Goal: Navigation & Orientation: Find specific page/section

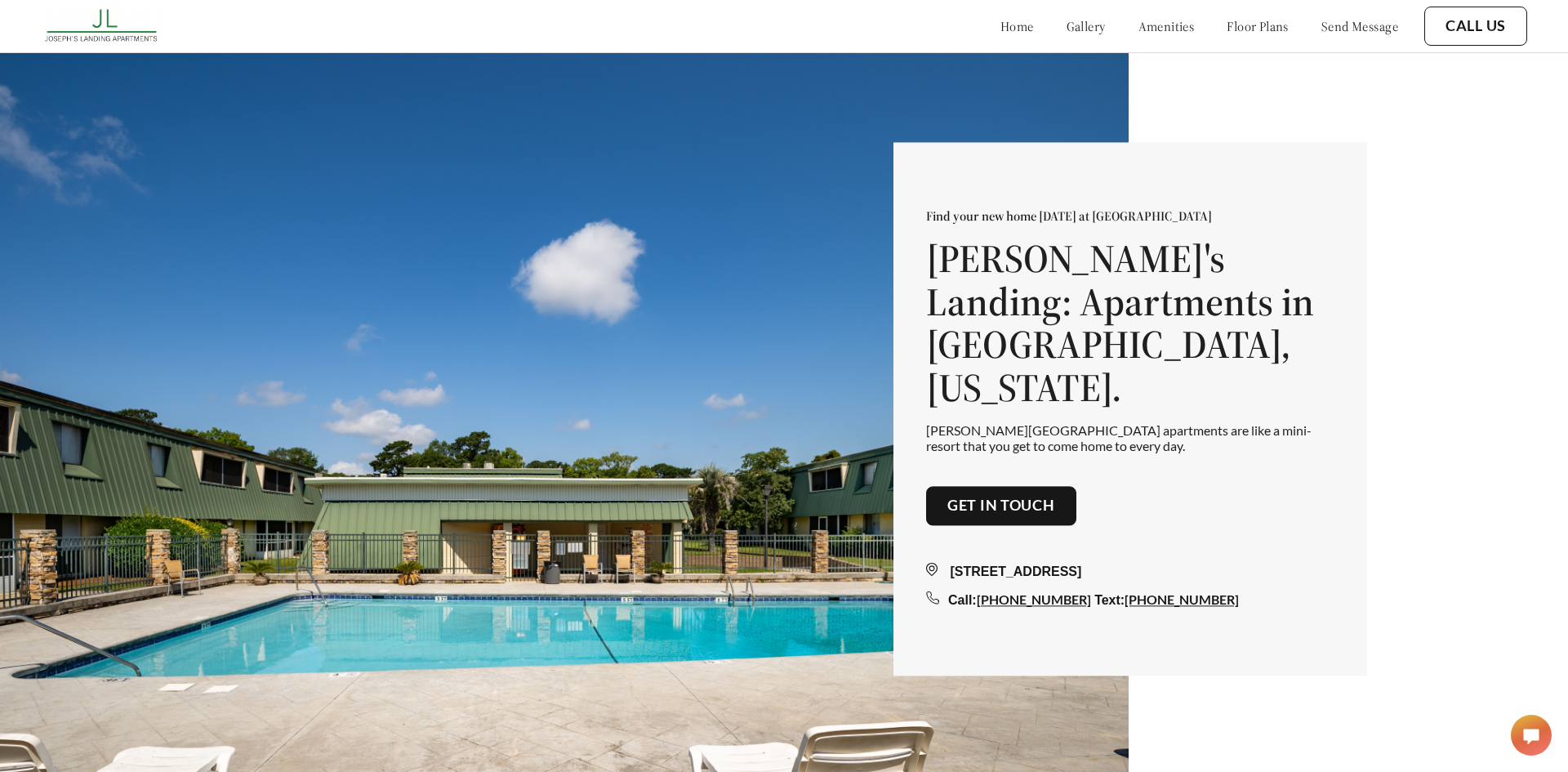
click at [1155, 26] on link "amenities" at bounding box center [1166, 26] width 57 height 16
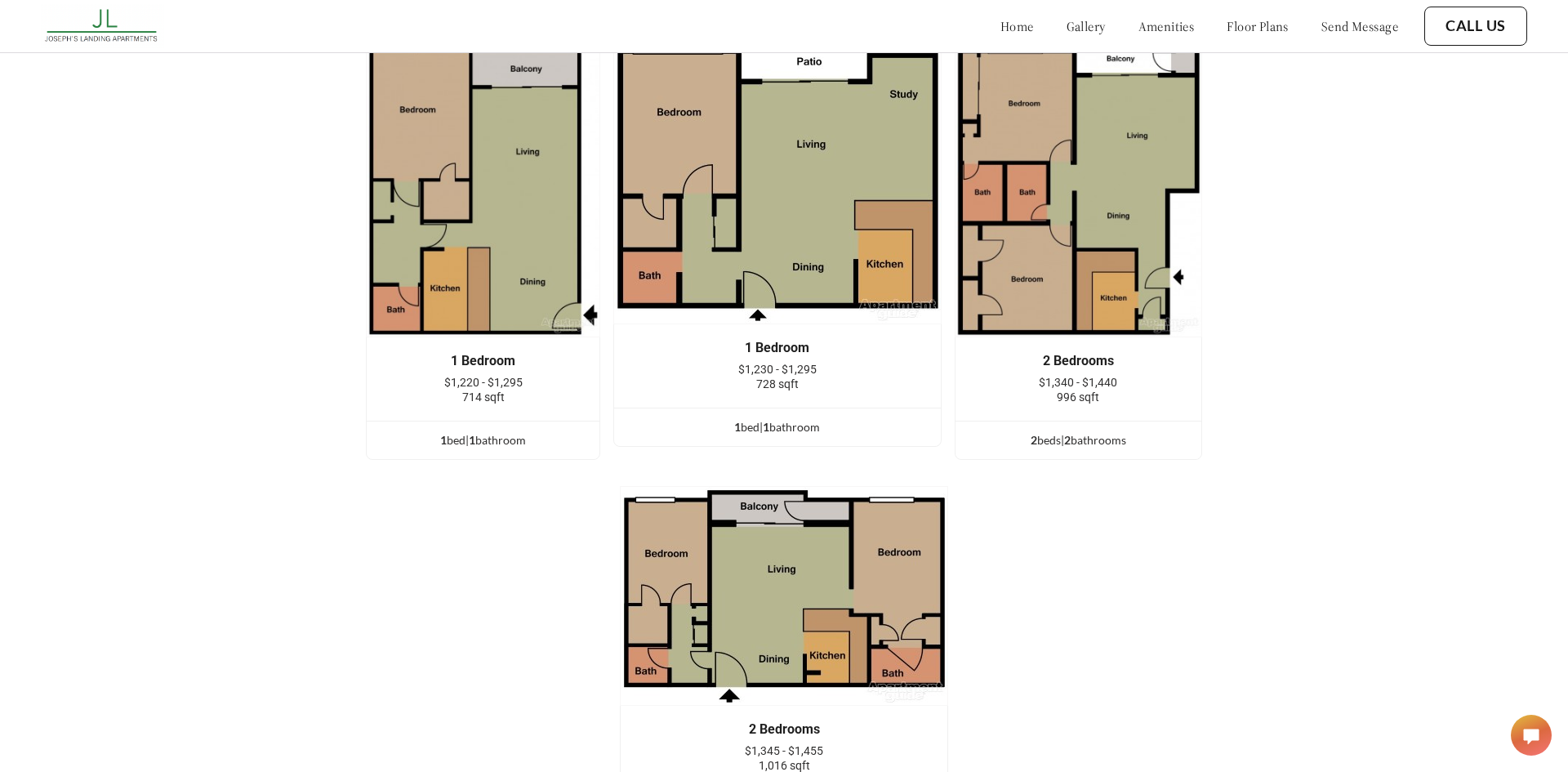
scroll to position [2332, 0]
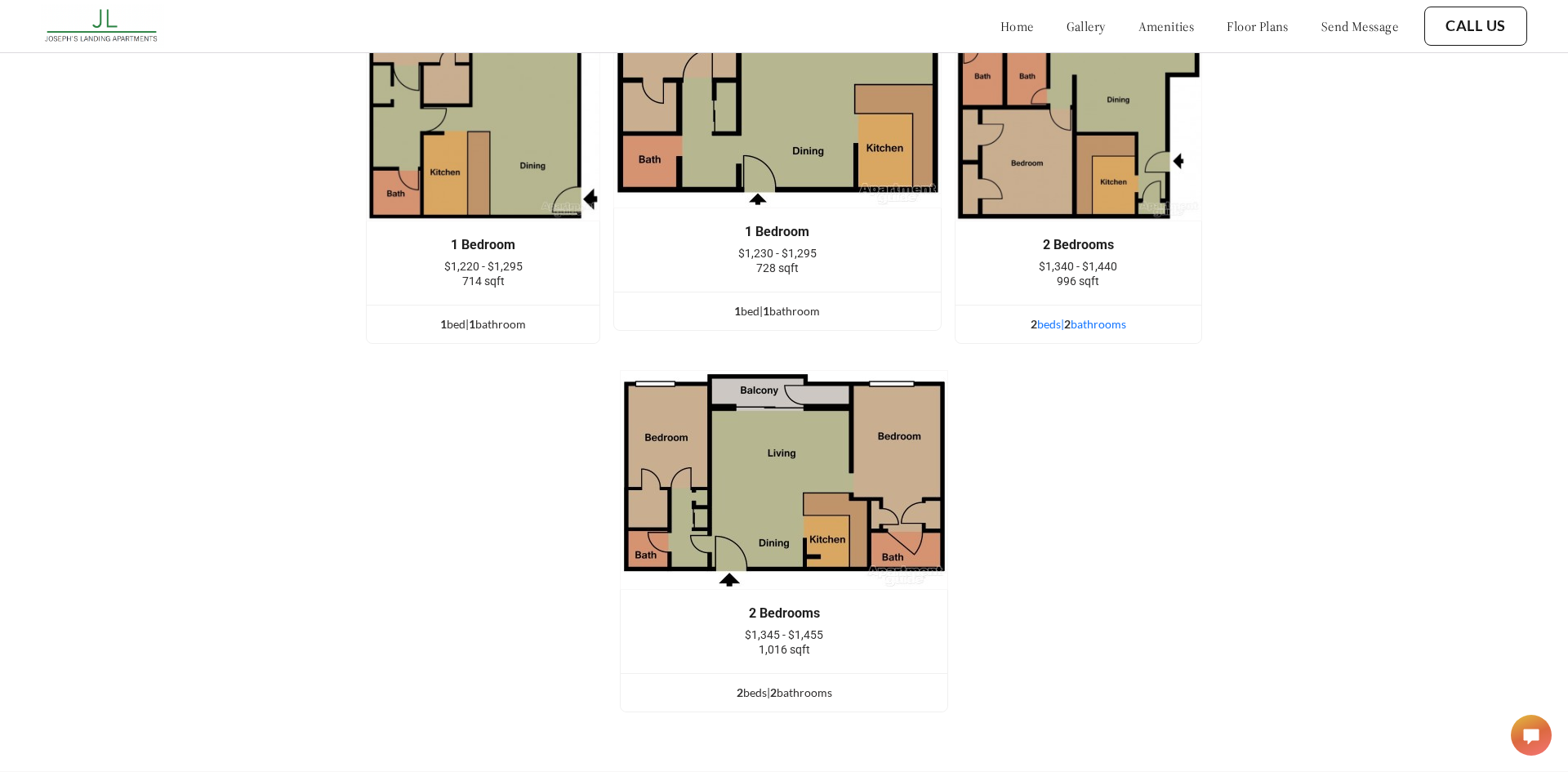
click at [1069, 323] on span "2" at bounding box center [1067, 323] width 7 height 14
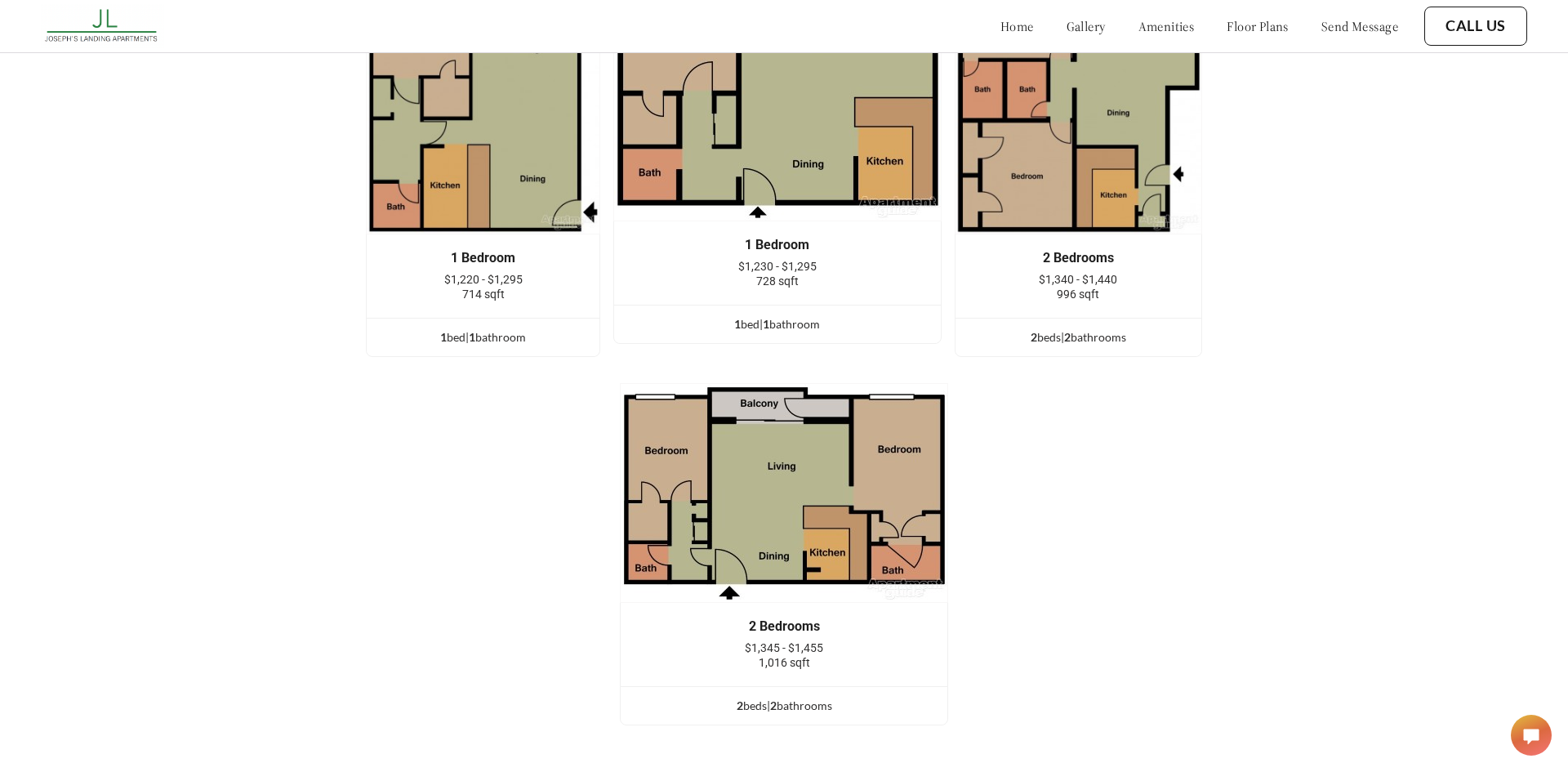
scroll to position [2410, 0]
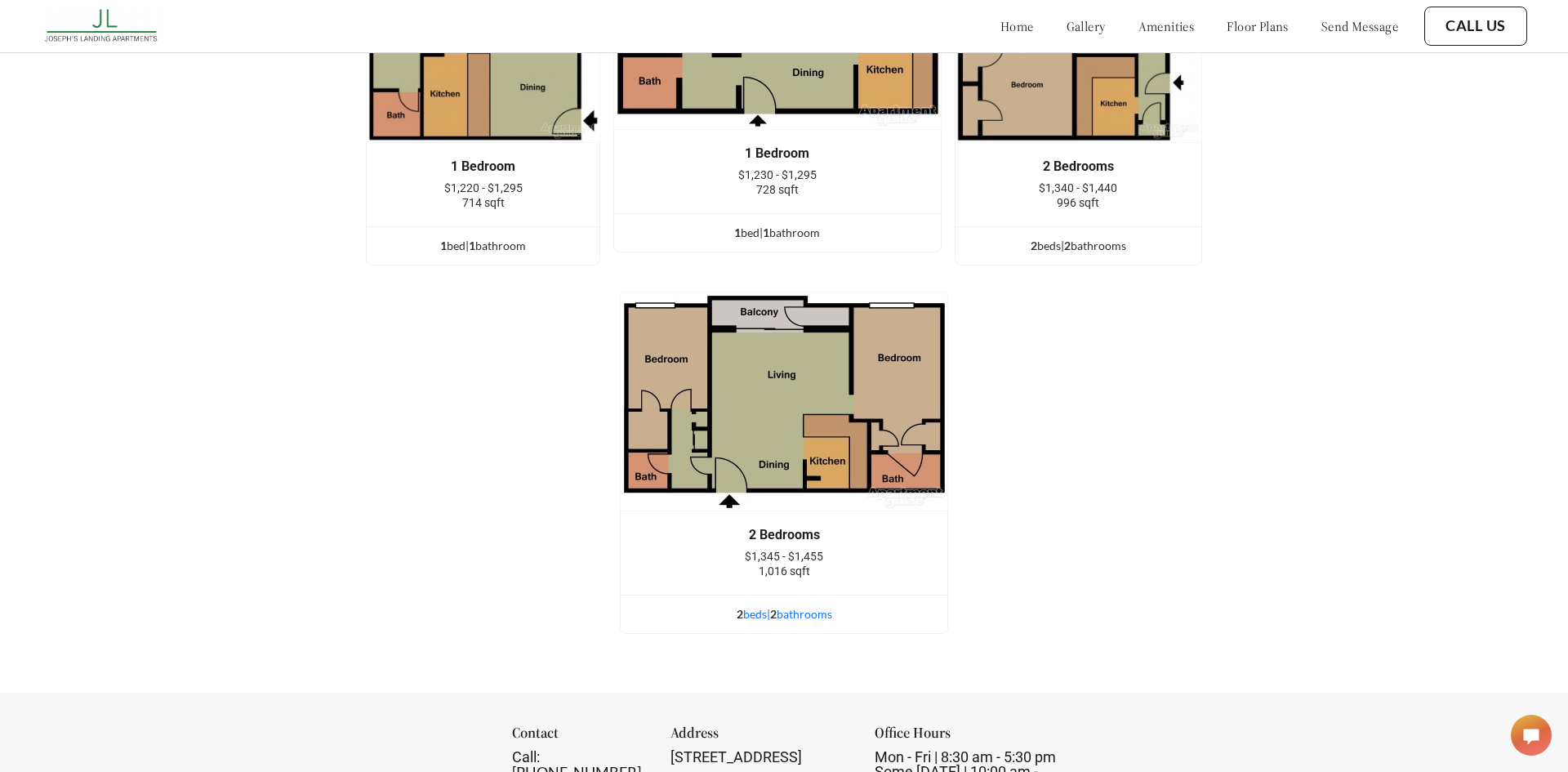
click at [774, 615] on span "2" at bounding box center [773, 614] width 7 height 14
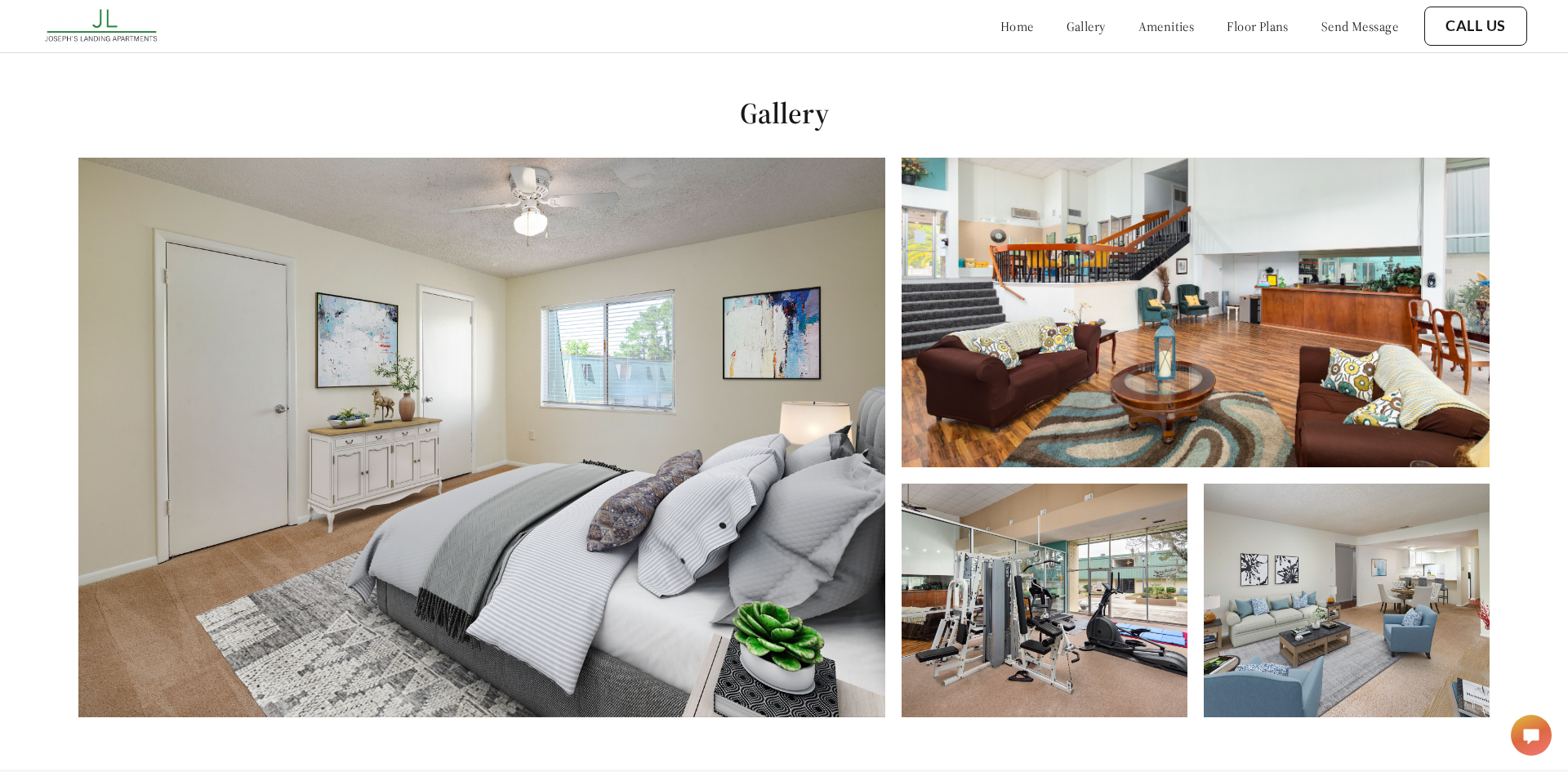
scroll to position [0, 0]
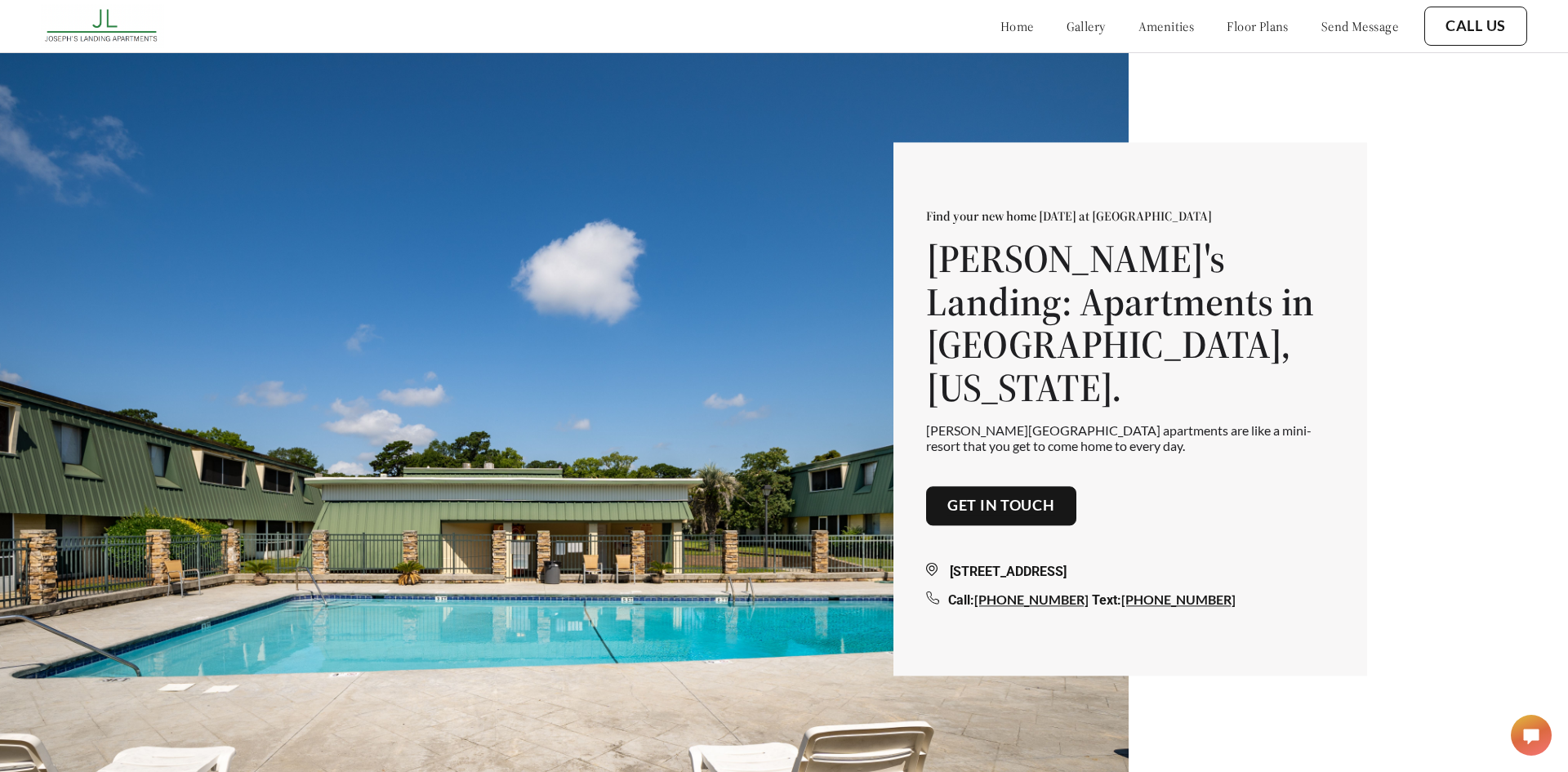
click at [1066, 33] on link "gallery" at bounding box center [1086, 26] width 40 height 16
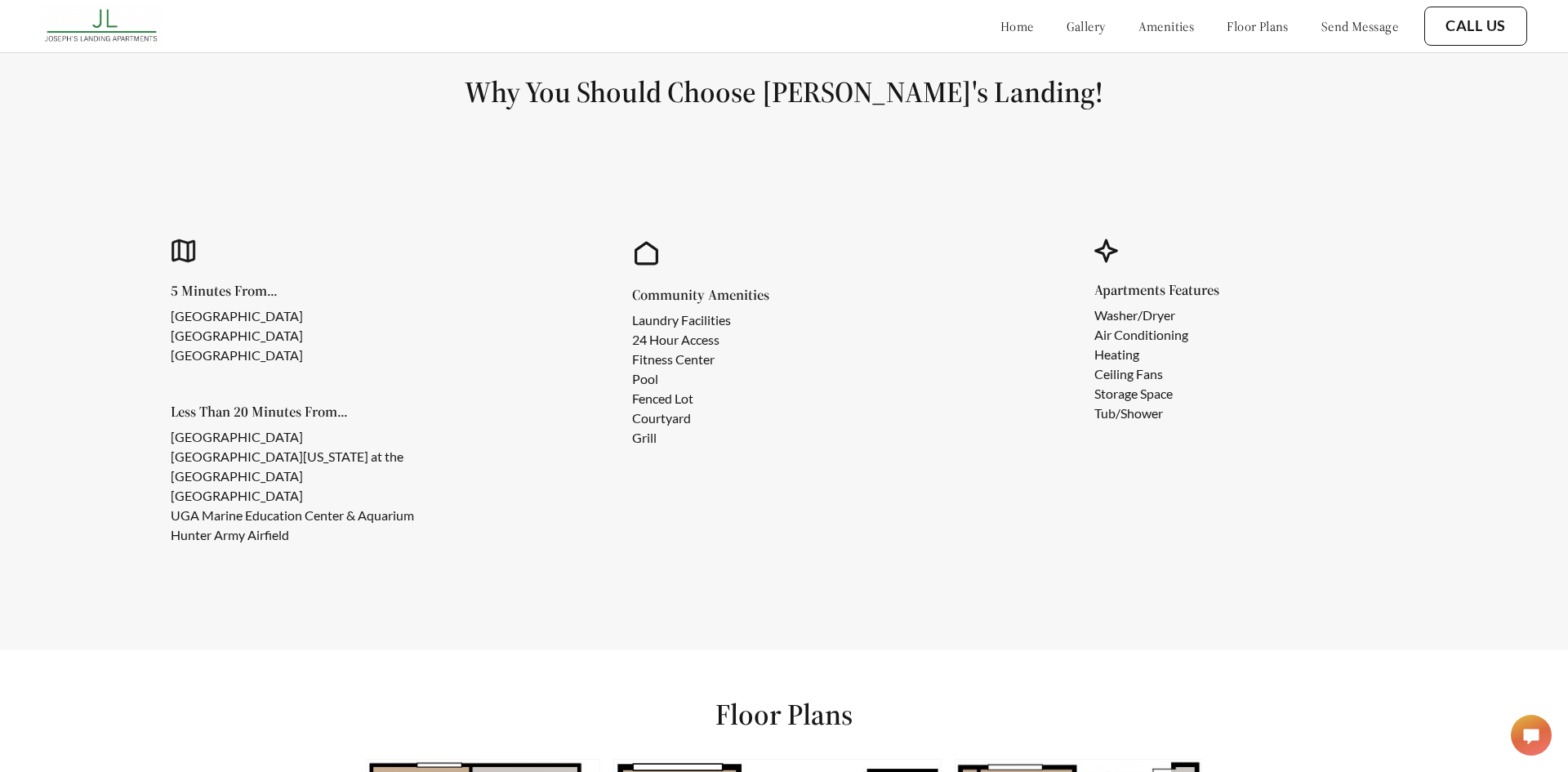
scroll to position [1454, 0]
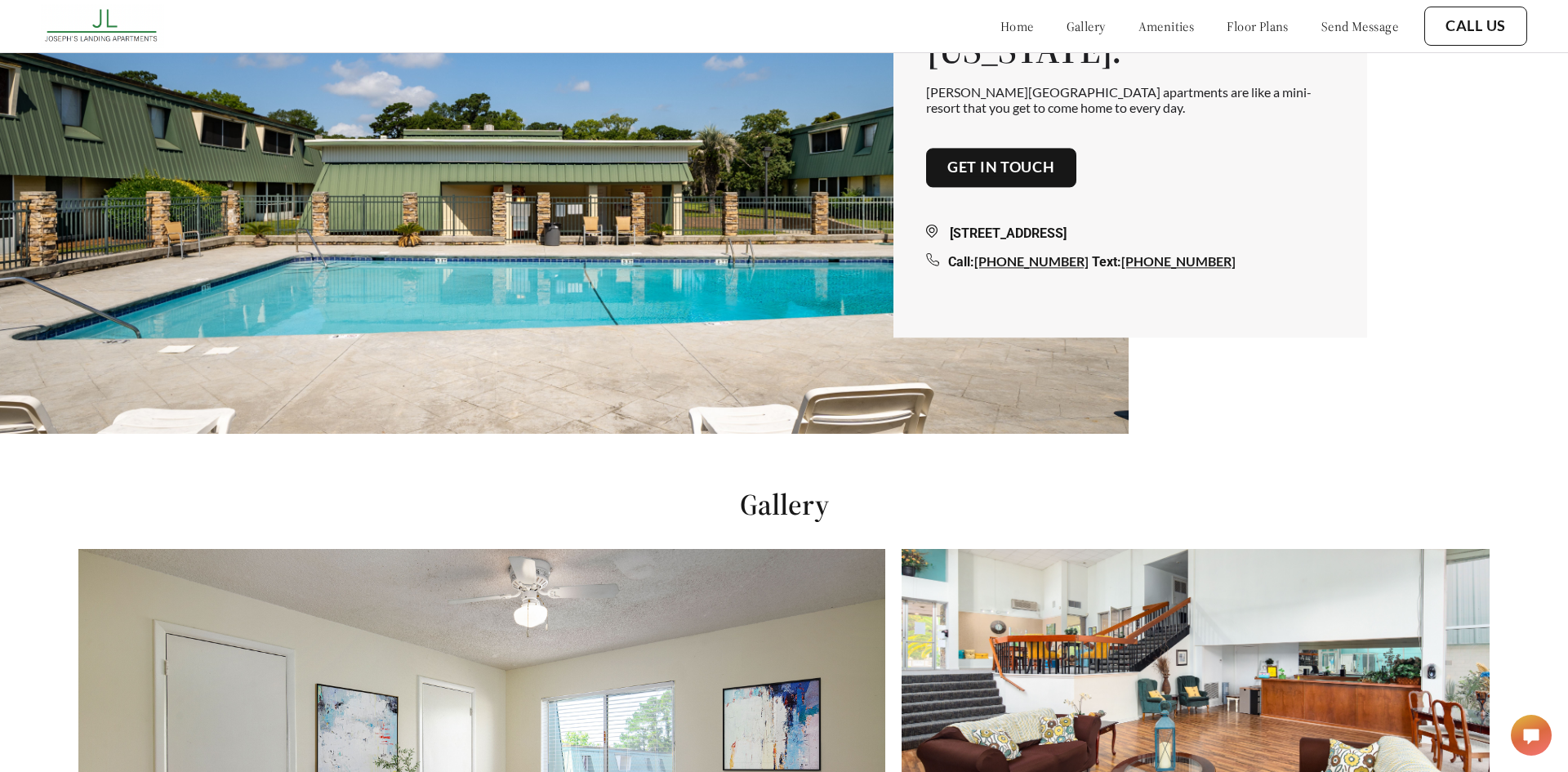
scroll to position [82, 0]
